Goal: Use online tool/utility: Use online tool/utility

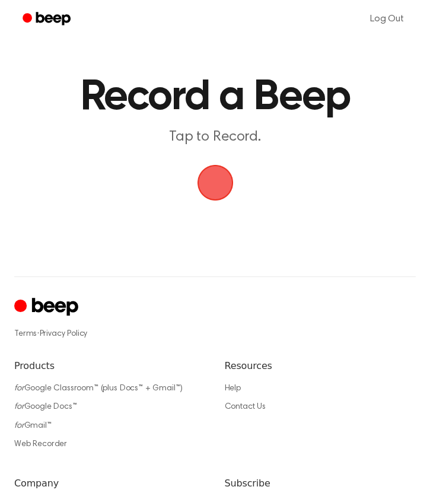
click at [224, 180] on span "button" at bounding box center [215, 182] width 33 height 33
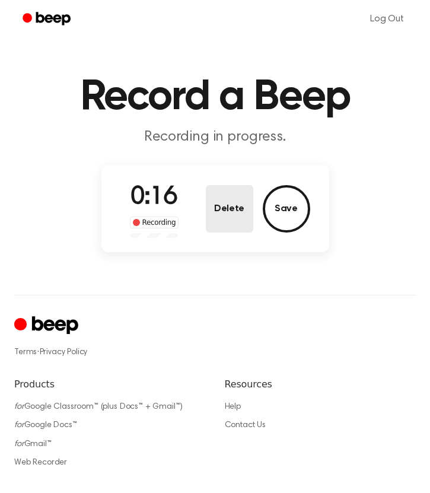
click at [243, 222] on button "Delete" at bounding box center [229, 208] width 47 height 47
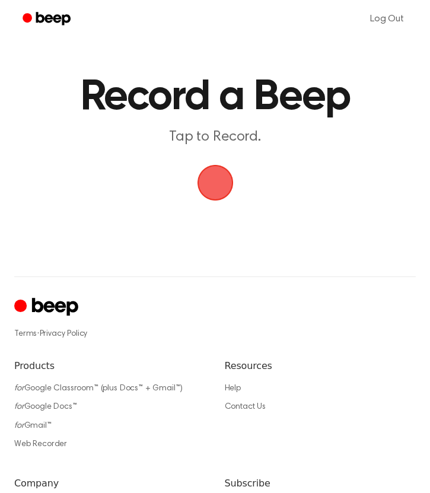
click at [225, 180] on span "button" at bounding box center [215, 182] width 33 height 33
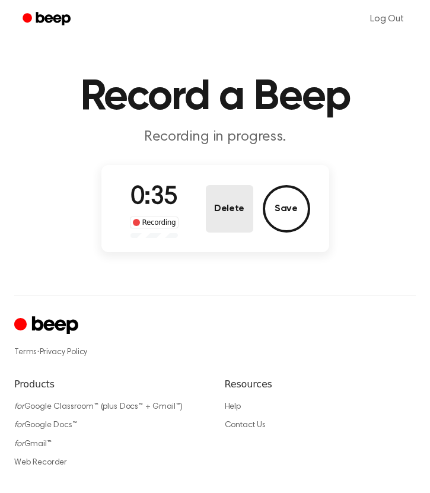
click at [231, 199] on button "Delete" at bounding box center [229, 208] width 47 height 47
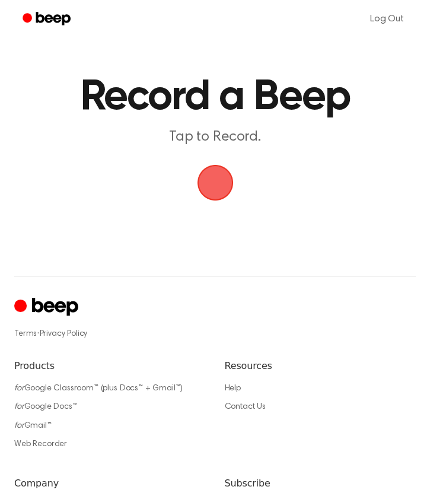
click at [200, 190] on span "button" at bounding box center [215, 182] width 33 height 33
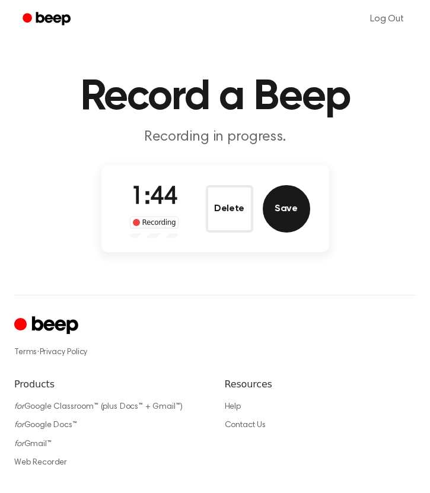
click at [276, 203] on button "Save" at bounding box center [286, 208] width 47 height 47
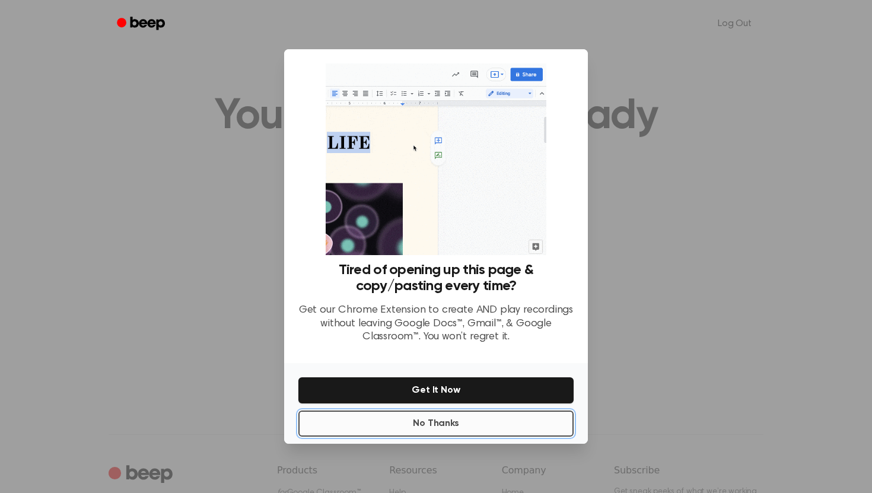
click at [436, 431] on button "No Thanks" at bounding box center [435, 423] width 275 height 26
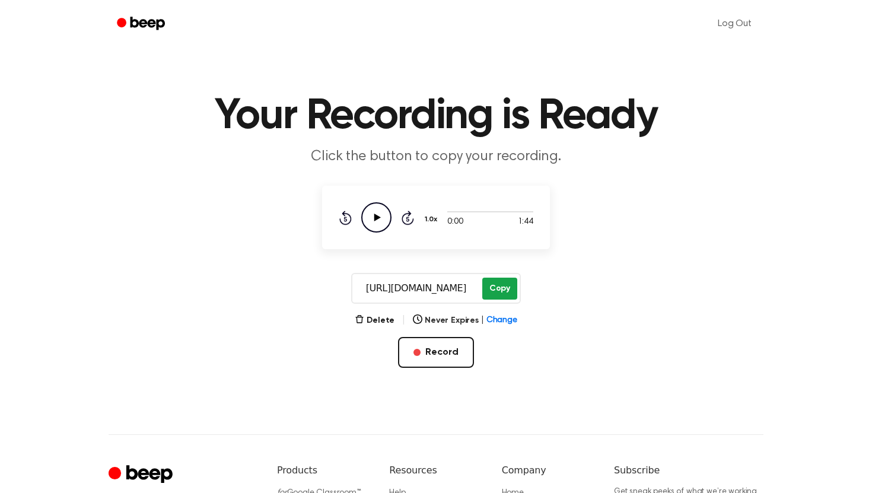
click at [507, 286] on button "Copy" at bounding box center [499, 288] width 35 height 22
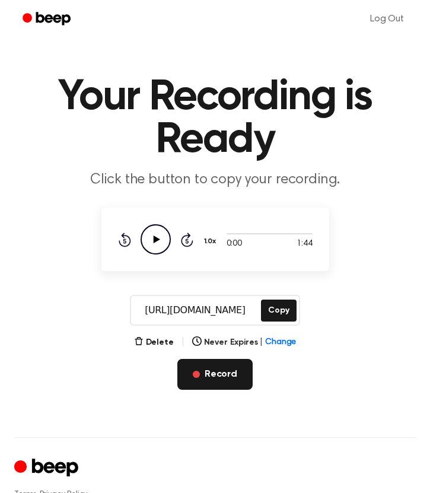
click at [227, 365] on button "Record" at bounding box center [214, 374] width 75 height 31
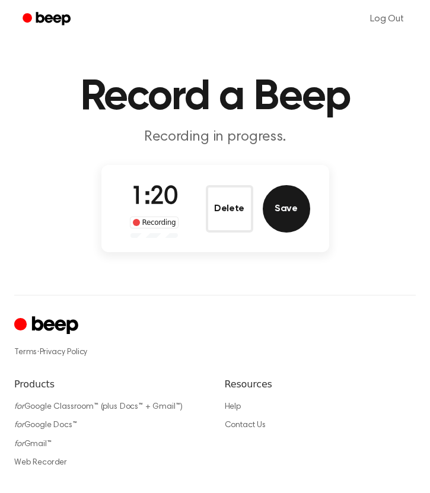
click at [283, 210] on button "Save" at bounding box center [286, 208] width 47 height 47
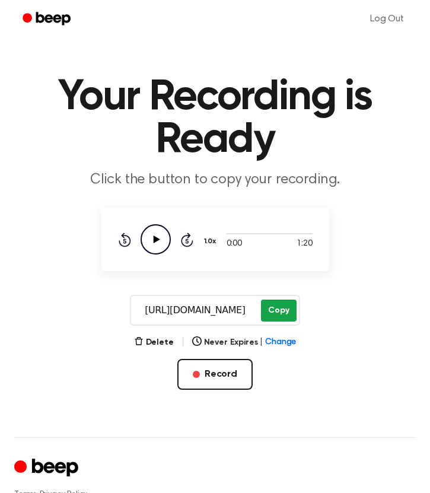
click at [286, 300] on button "Copy" at bounding box center [278, 310] width 35 height 22
